Goal: Task Accomplishment & Management: Manage account settings

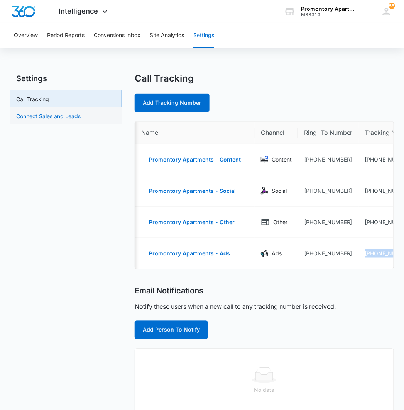
scroll to position [0, 51]
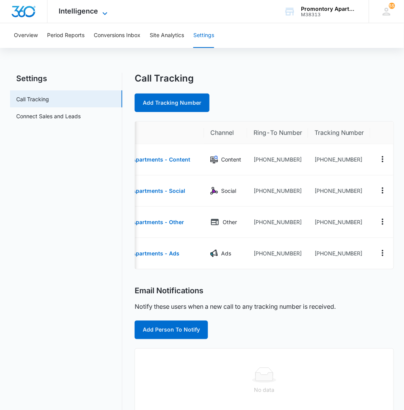
click at [83, 11] on span "Intelligence" at bounding box center [78, 11] width 39 height 8
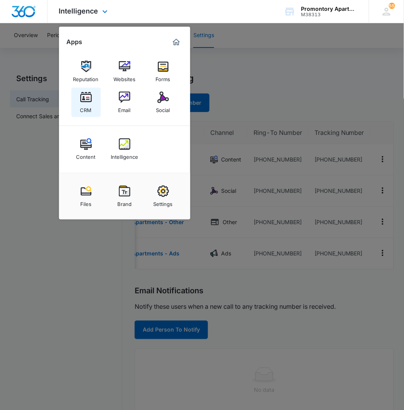
click at [88, 103] on img at bounding box center [86, 97] width 12 height 12
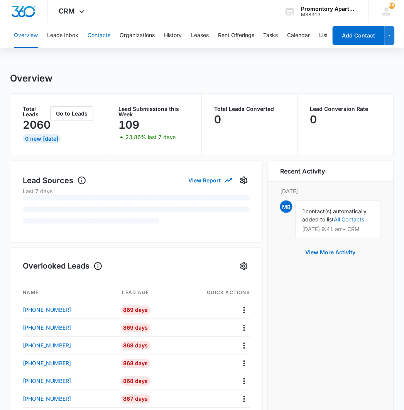
click at [101, 36] on button "Contacts" at bounding box center [99, 35] width 23 height 25
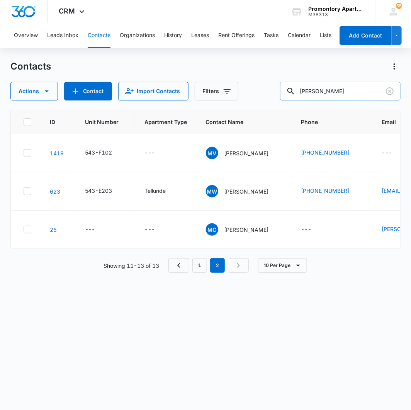
click at [329, 97] on input "[PERSON_NAME]" at bounding box center [340, 91] width 120 height 19
type input "kytia"
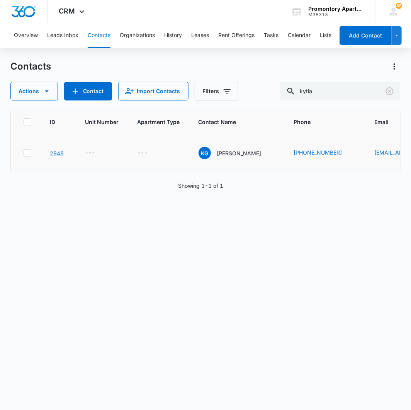
click at [59, 154] on link "2948" at bounding box center [57, 153] width 14 height 7
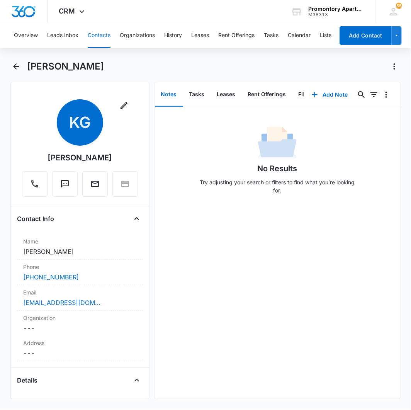
click at [9, 64] on main "[PERSON_NAME] Remove KG [PERSON_NAME] Contact Info Name Cancel Save Changes [PE…" at bounding box center [205, 234] width 411 height 348
click at [12, 64] on icon "Back" at bounding box center [16, 66] width 9 height 9
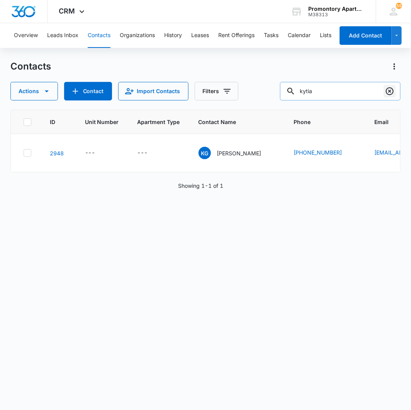
click at [390, 93] on icon "Clear" at bounding box center [389, 90] width 9 height 9
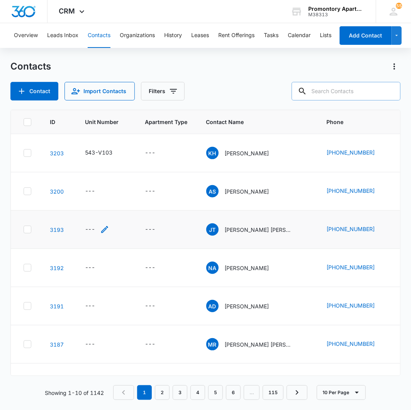
click at [90, 230] on div "---" at bounding box center [90, 229] width 10 height 9
type input "543-W304"
click at [103, 166] on label "Unit Number" at bounding box center [104, 163] width 97 height 8
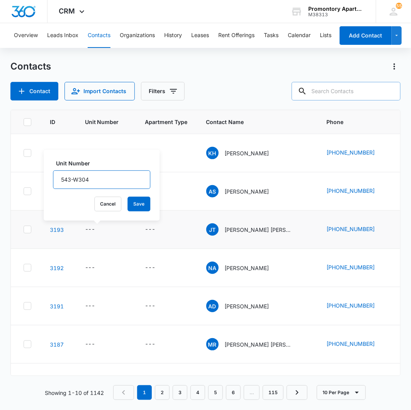
click at [103, 170] on input "543-W304" at bounding box center [101, 179] width 97 height 19
click at [127, 199] on button "Save" at bounding box center [138, 203] width 23 height 15
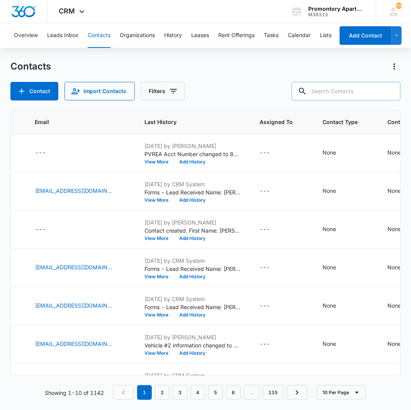
scroll to position [0, 402]
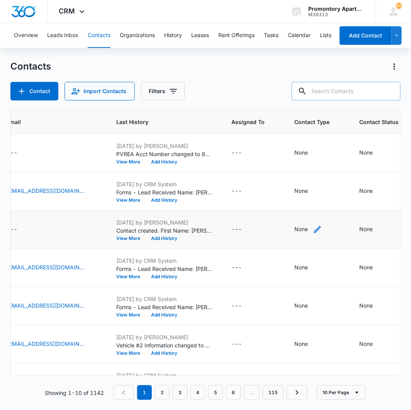
click at [295, 226] on div "None" at bounding box center [302, 229] width 14 height 8
click at [301, 176] on div at bounding box center [294, 180] width 34 height 10
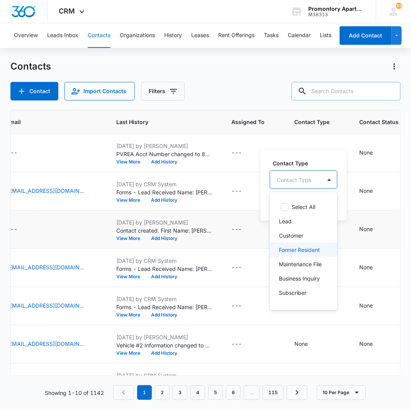
scroll to position [58, 0]
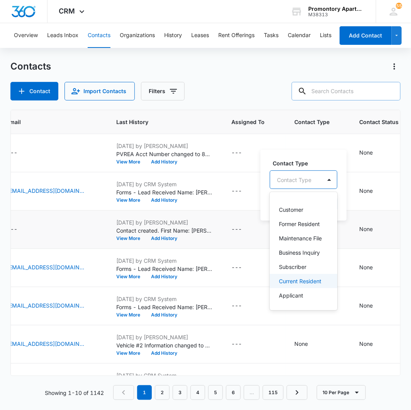
click at [297, 277] on p "Current Resident" at bounding box center [300, 281] width 42 height 8
click at [328, 150] on div "Contact Type option Current Resident, selected. 9 results available. Use Up and…" at bounding box center [315, 184] width 110 height 71
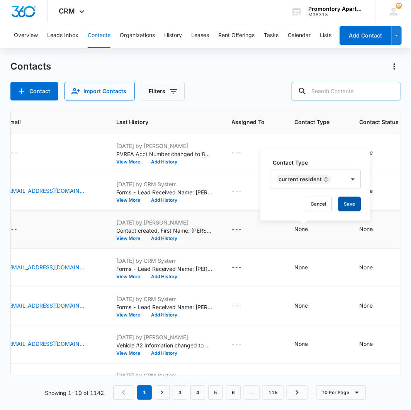
click at [344, 203] on button "Save" at bounding box center [349, 203] width 23 height 15
click at [359, 269] on div "None" at bounding box center [366, 267] width 14 height 8
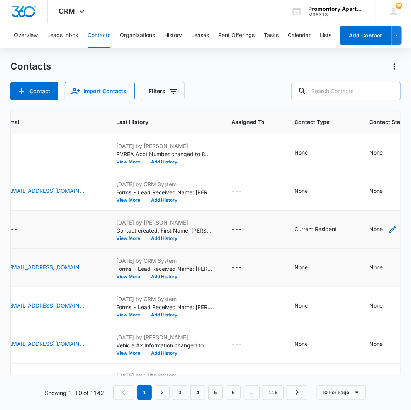
click at [369, 226] on div "None" at bounding box center [376, 229] width 14 height 8
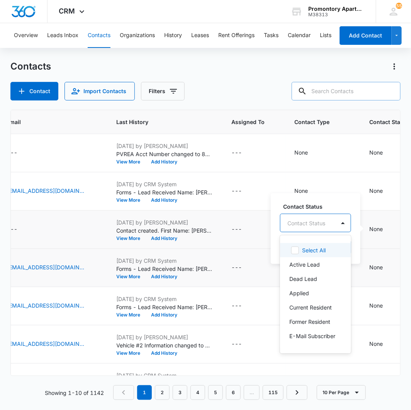
click at [332, 215] on div "Contact Status" at bounding box center [307, 222] width 55 height 17
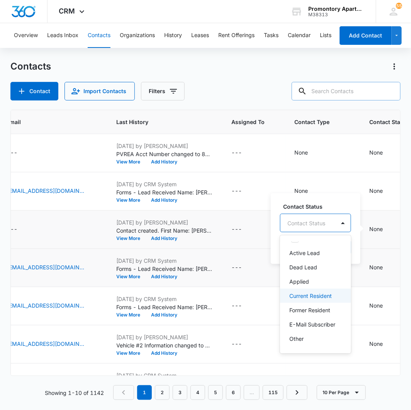
click at [323, 288] on div "Current Resident" at bounding box center [315, 295] width 71 height 14
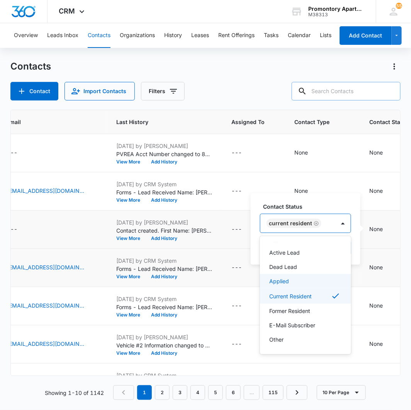
scroll to position [12, 0]
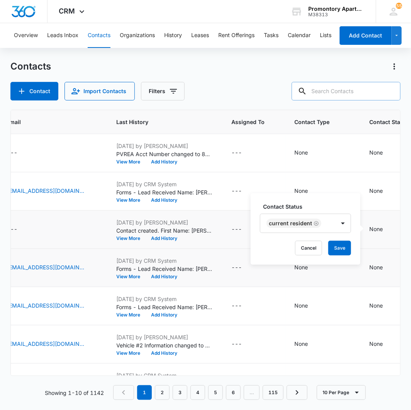
click at [343, 205] on label "Contact Status" at bounding box center [308, 206] width 91 height 8
click at [342, 246] on button "Save" at bounding box center [339, 247] width 23 height 15
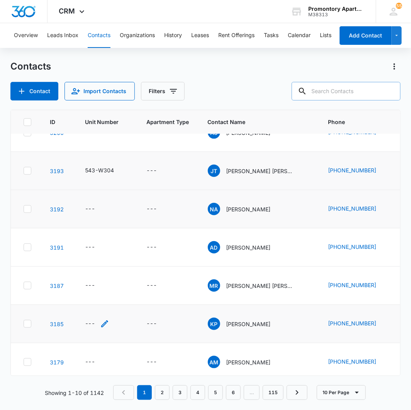
scroll to position [86, 0]
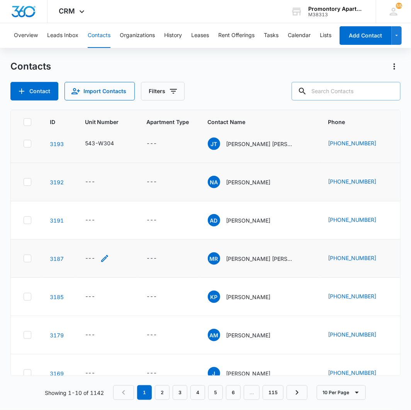
click at [87, 255] on div "---" at bounding box center [90, 258] width 10 height 9
click at [96, 201] on input "Unit Number" at bounding box center [101, 209] width 97 height 19
type input "543-D208"
click at [102, 190] on label "Unit Number" at bounding box center [104, 192] width 97 height 8
click at [102, 200] on input "543-D208" at bounding box center [101, 209] width 97 height 19
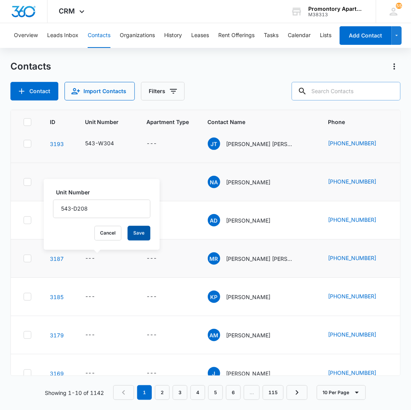
click at [127, 235] on button "Save" at bounding box center [138, 233] width 23 height 15
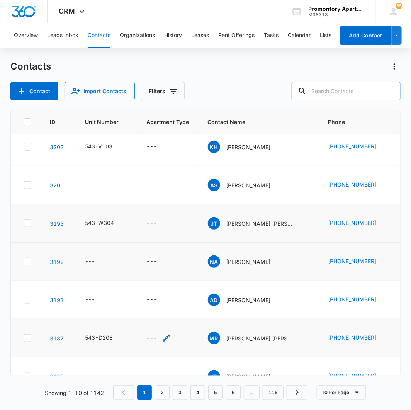
scroll to position [0, 0]
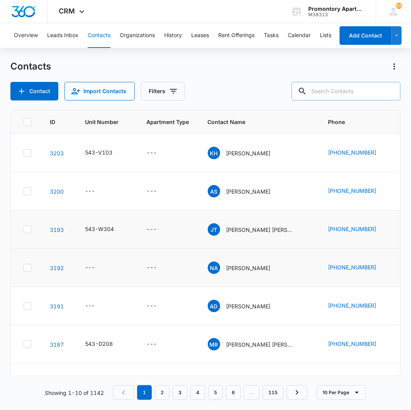
click at [335, 94] on input "text" at bounding box center [345, 91] width 109 height 19
type input "a302"
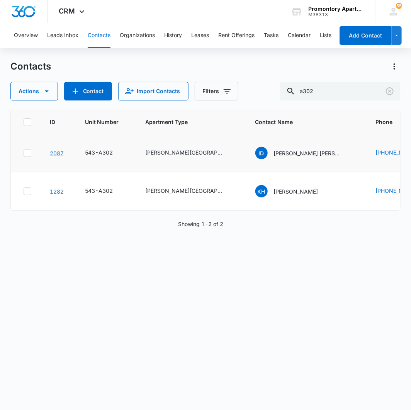
click at [56, 152] on link "2087" at bounding box center [57, 153] width 14 height 7
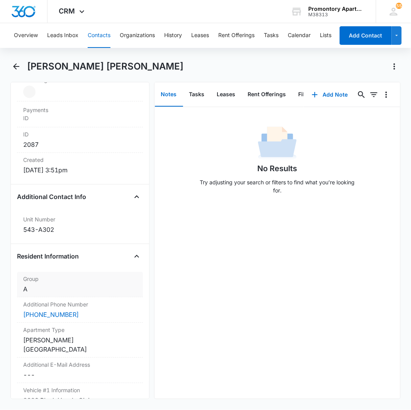
scroll to position [472, 0]
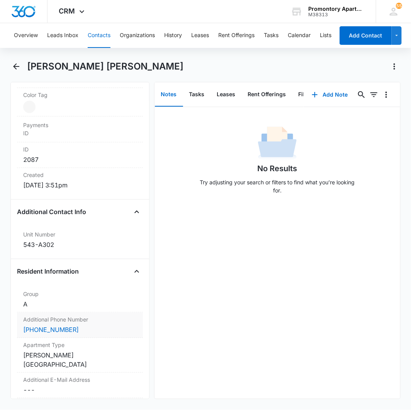
click at [86, 325] on div "[PHONE_NUMBER]" at bounding box center [79, 329] width 113 height 9
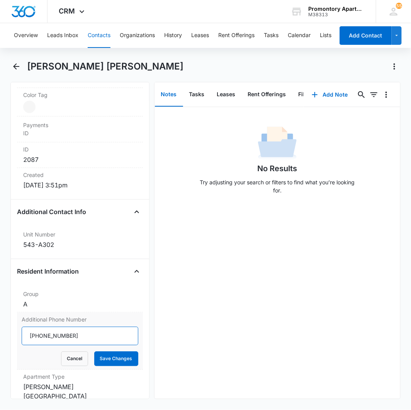
drag, startPoint x: 98, startPoint y: 325, endPoint x: 46, endPoint y: 327, distance: 52.5
click at [46, 327] on input "Additional Phone Number" at bounding box center [80, 336] width 117 height 19
type input "[PHONE_NUMBER]"
click at [117, 351] on button "Save Changes" at bounding box center [116, 358] width 44 height 15
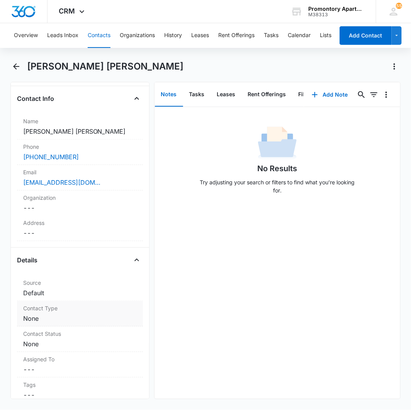
scroll to position [0, 0]
